Goal: Transaction & Acquisition: Purchase product/service

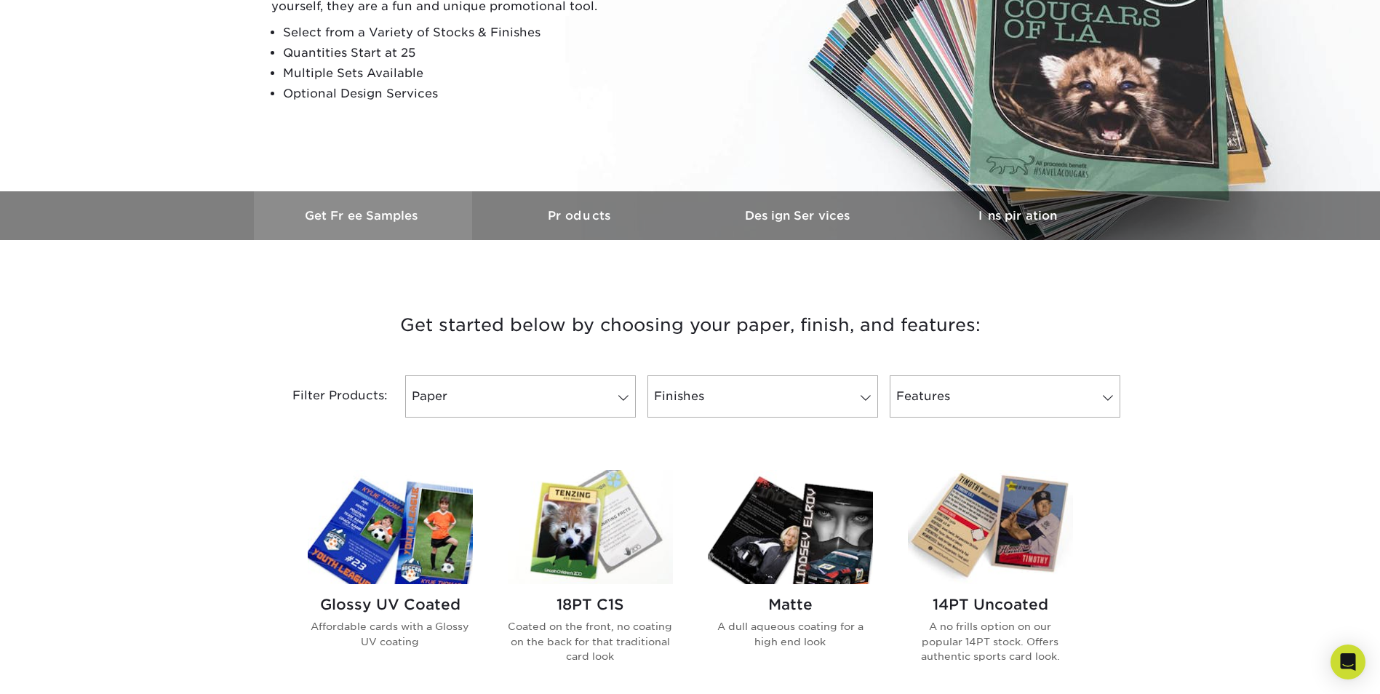
scroll to position [291, 0]
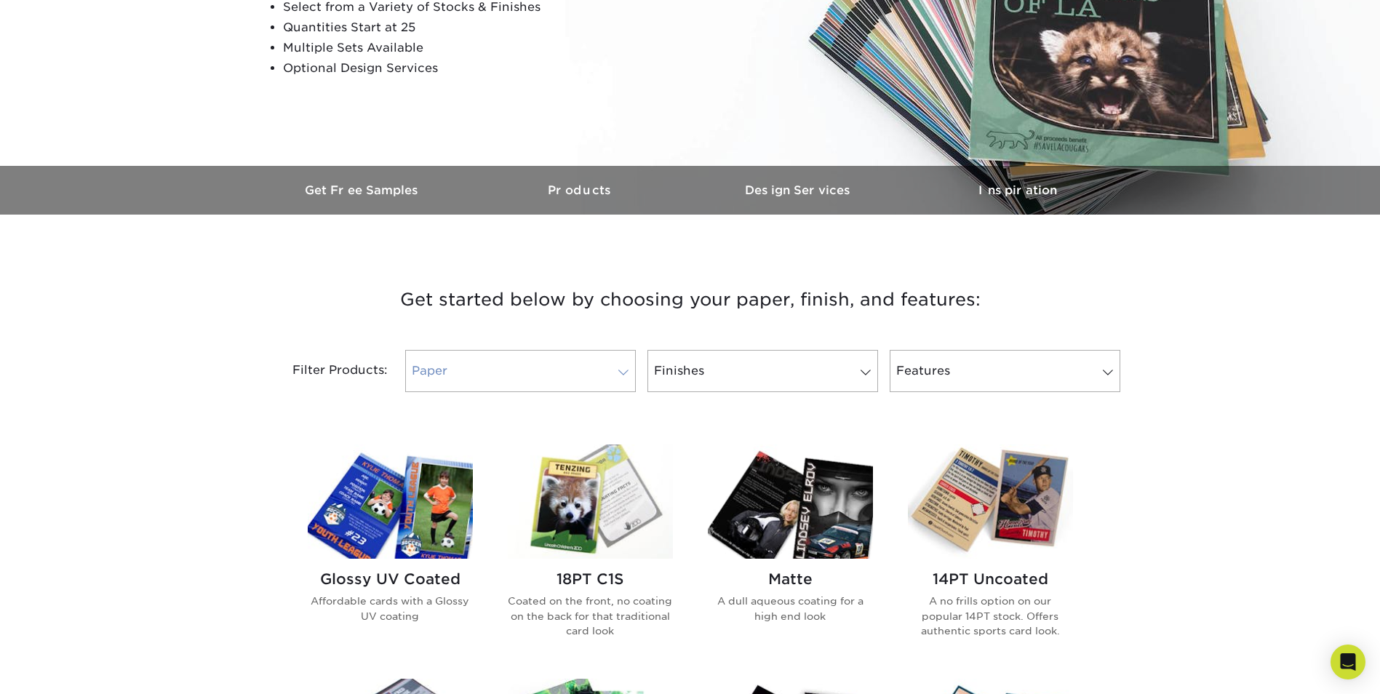
click at [465, 359] on link "Paper" at bounding box center [520, 371] width 231 height 42
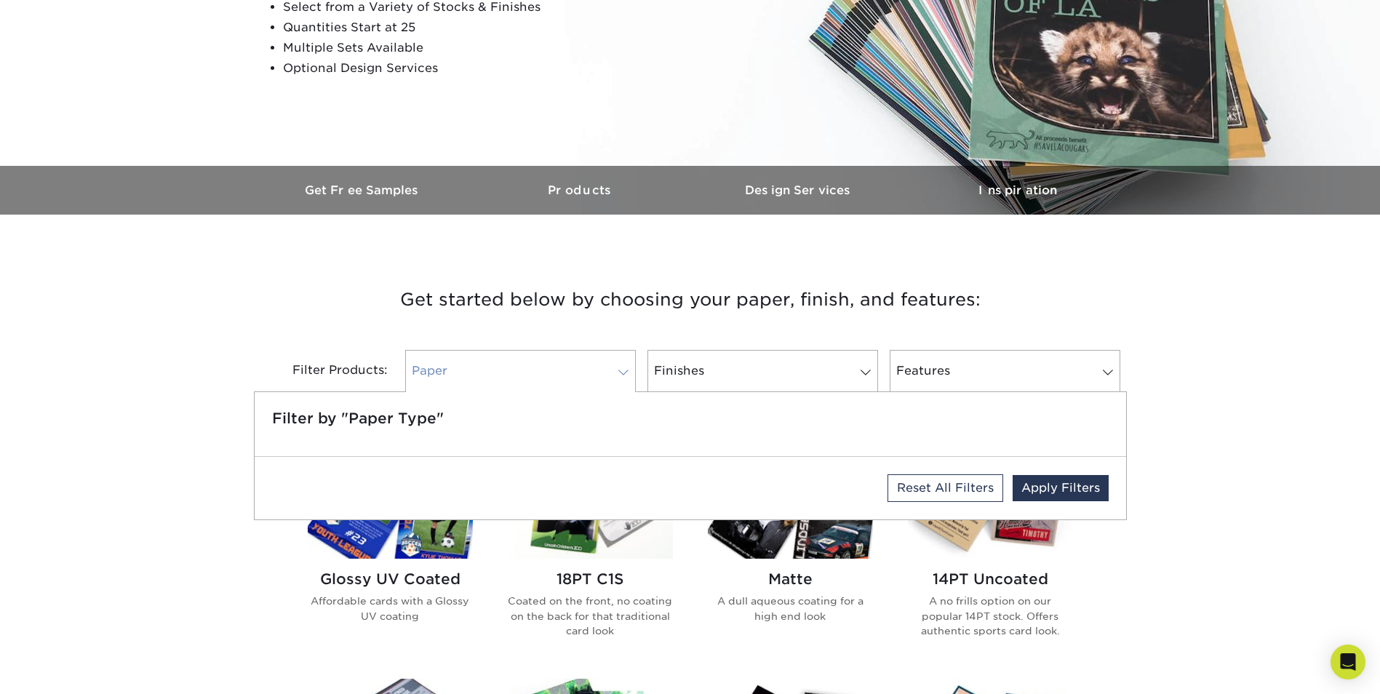
click at [464, 364] on link "Paper" at bounding box center [520, 371] width 231 height 42
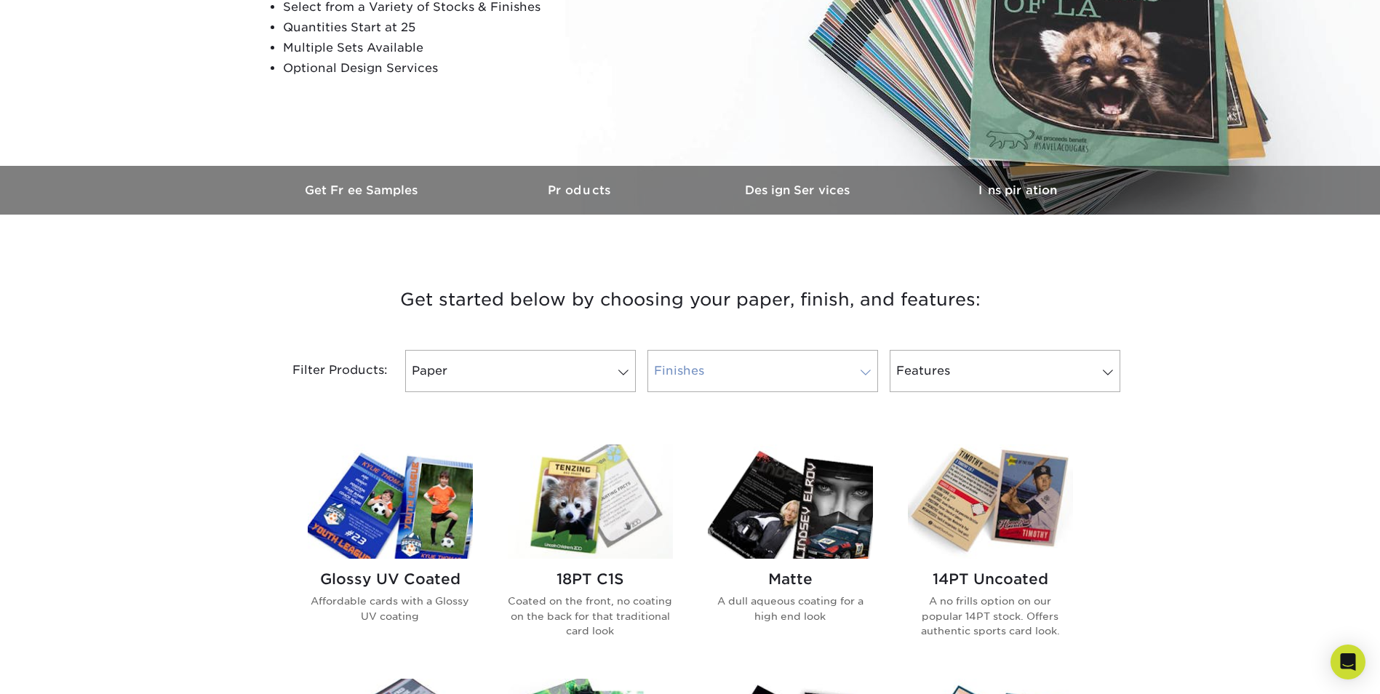
click at [722, 375] on link "Finishes" at bounding box center [762, 371] width 231 height 42
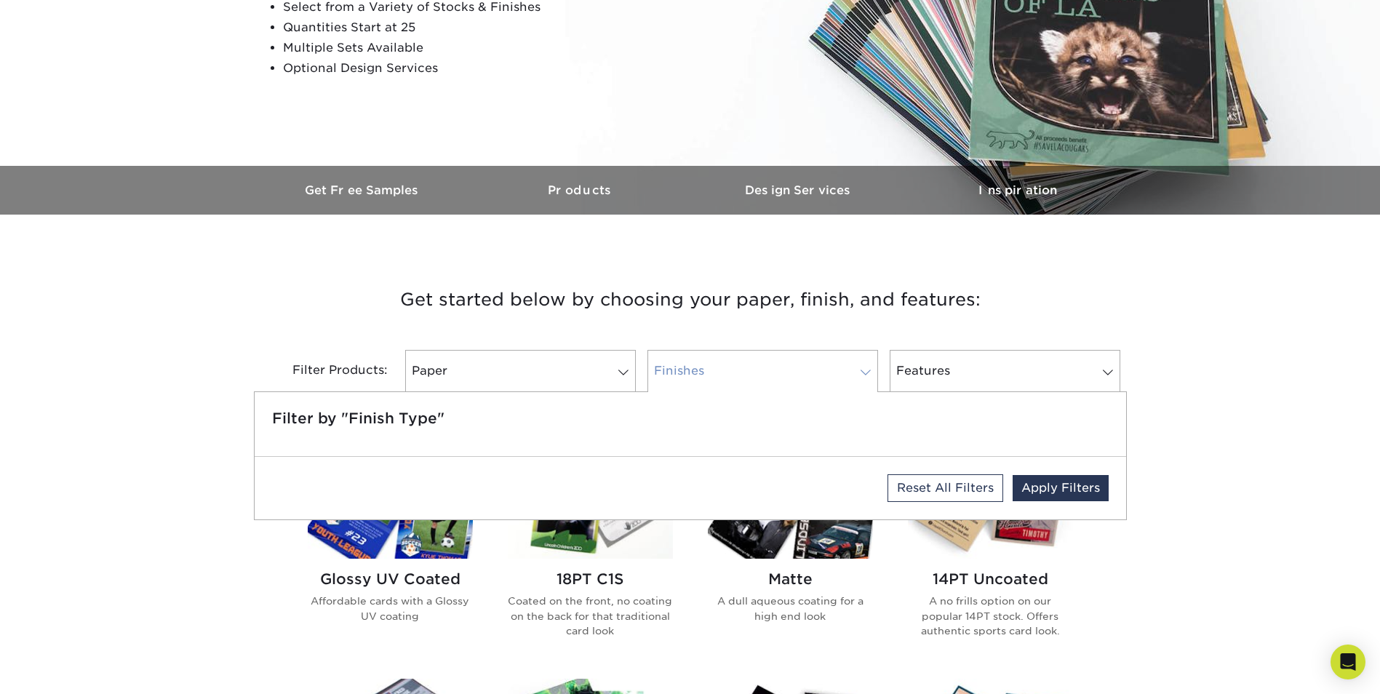
click at [722, 375] on link "Finishes" at bounding box center [762, 371] width 231 height 42
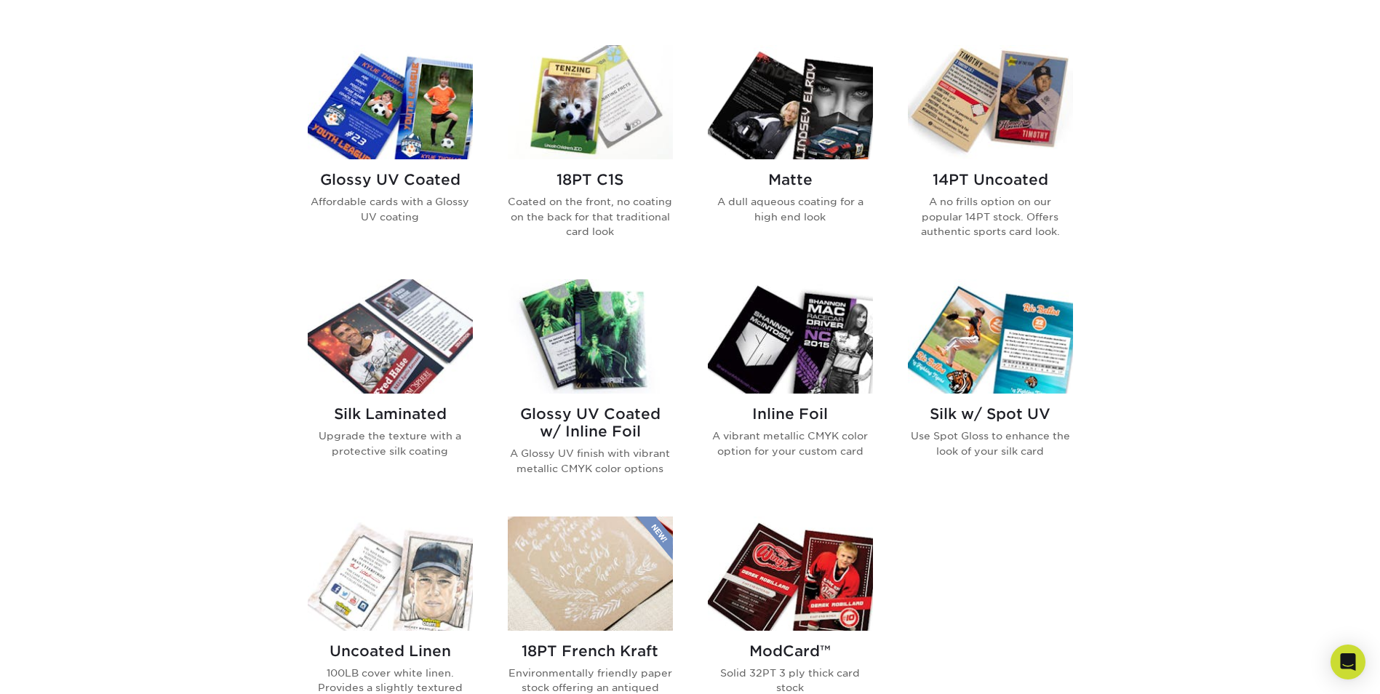
scroll to position [655, 0]
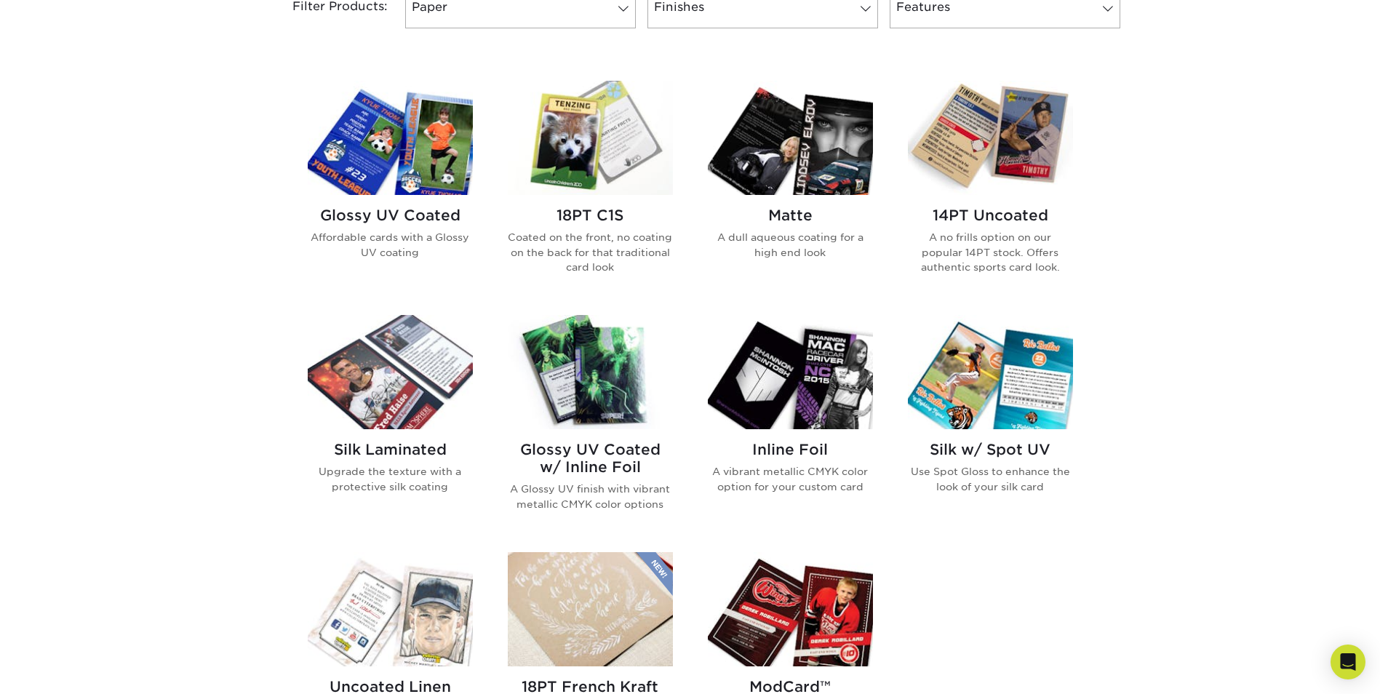
click at [583, 369] on img at bounding box center [590, 372] width 165 height 114
